Goal: Check status: Check status

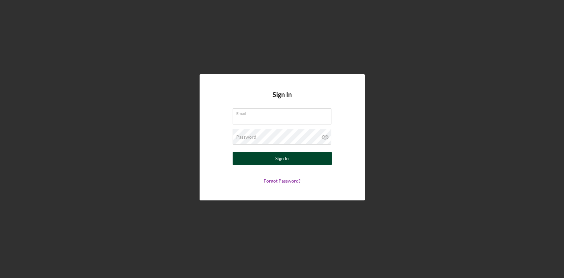
type input "[EMAIL_ADDRESS][DOMAIN_NAME]"
click at [278, 163] on div "Sign In" at bounding box center [282, 158] width 14 height 13
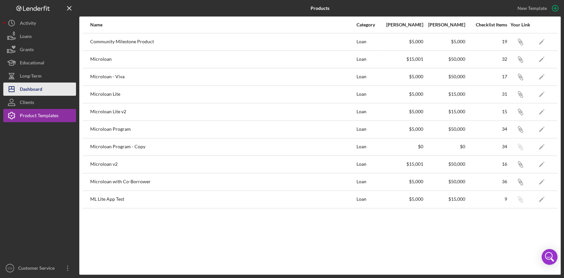
drag, startPoint x: 33, startPoint y: 86, endPoint x: 42, endPoint y: 86, distance: 9.2
click at [33, 86] on div "Dashboard" at bounding box center [31, 90] width 22 height 15
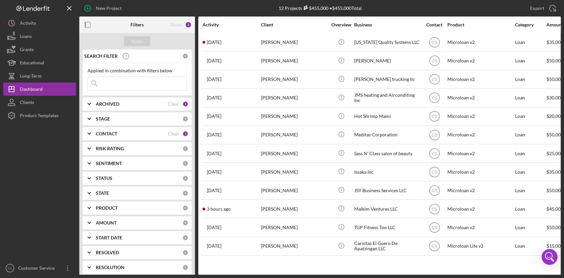
click at [102, 86] on input at bounding box center [137, 83] width 98 height 13
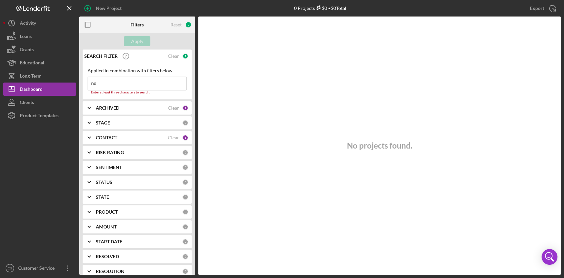
type input "n"
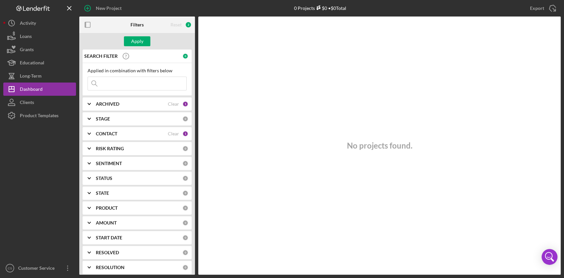
click at [116, 132] on b "CONTACT" at bounding box center [106, 133] width 21 height 5
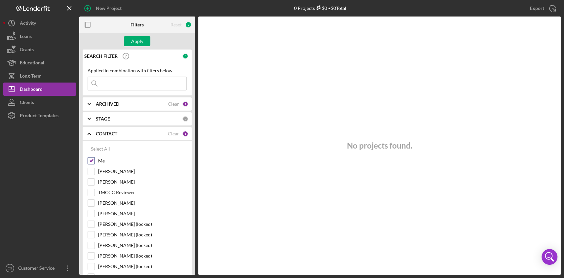
click at [89, 159] on input "Me" at bounding box center [91, 160] width 7 height 7
checkbox input "false"
click at [90, 133] on polyline at bounding box center [89, 133] width 3 height 1
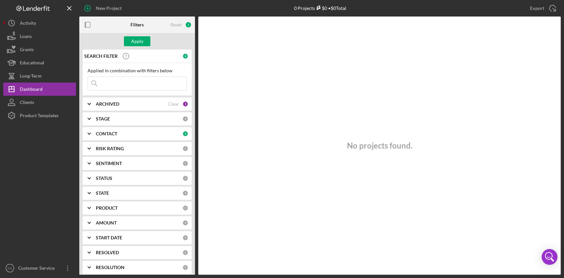
click at [125, 87] on input at bounding box center [137, 83] width 98 height 13
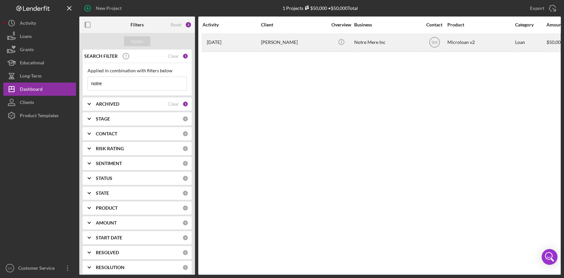
type input "notre"
click at [316, 48] on div "[PERSON_NAME]" at bounding box center [294, 42] width 66 height 17
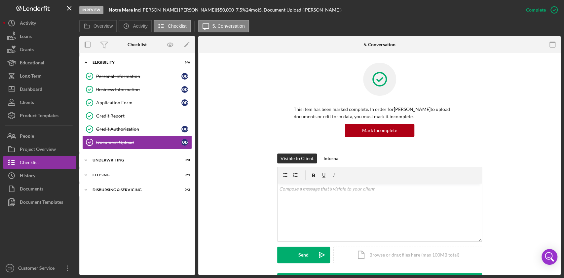
click at [133, 137] on link "Document Upload Document Upload O D" at bounding box center [137, 142] width 109 height 13
click at [125, 139] on link "Document Upload Document Upload O D" at bounding box center [137, 142] width 109 height 13
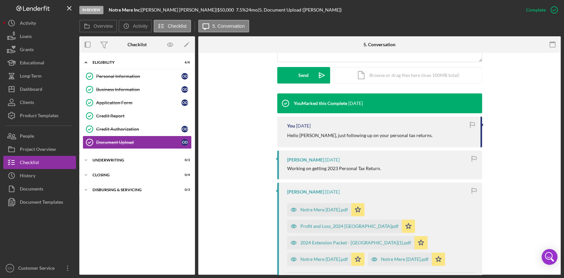
scroll to position [264, 0]
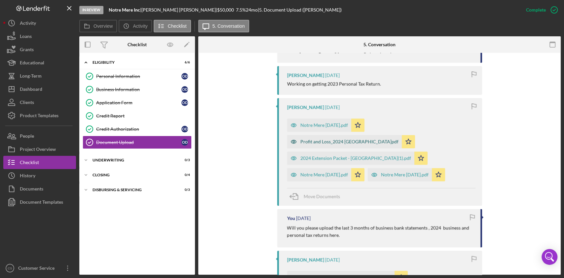
drag, startPoint x: 305, startPoint y: 141, endPoint x: 298, endPoint y: 139, distance: 7.0
click at [305, 141] on div "Profit and Loss_2024 [GEOGRAPHIC_DATA]pdf" at bounding box center [349, 141] width 98 height 5
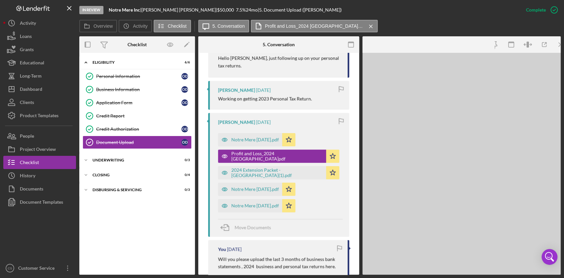
scroll to position [272, 0]
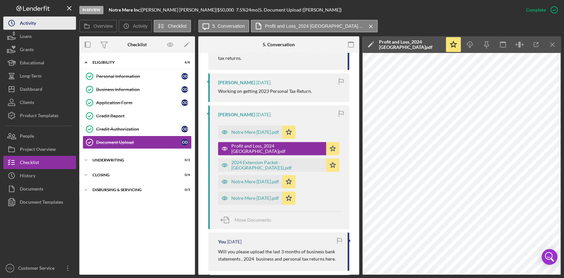
click at [33, 23] on div "Activity" at bounding box center [28, 24] width 16 height 15
